Goal: Navigation & Orientation: Find specific page/section

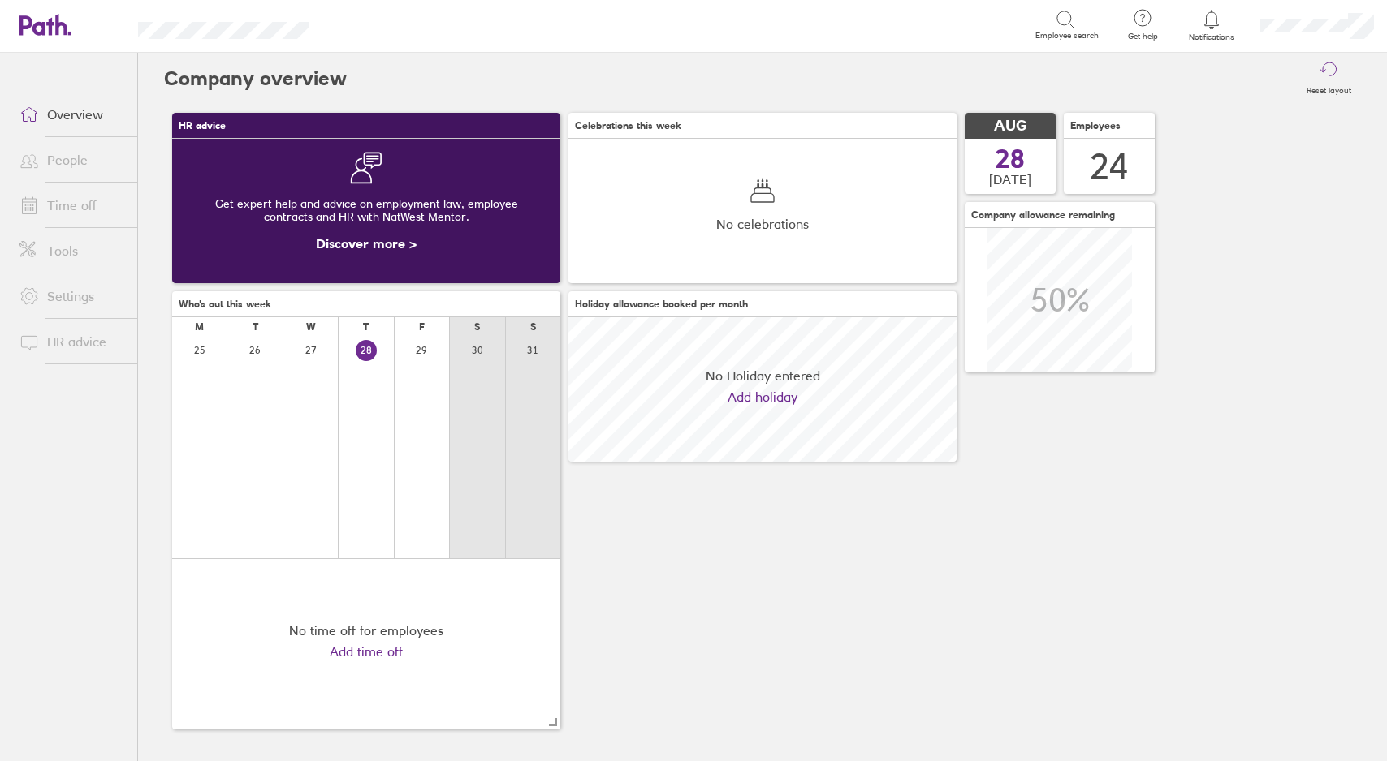
scroll to position [145, 388]
click at [54, 202] on link "Time off" at bounding box center [71, 205] width 131 height 32
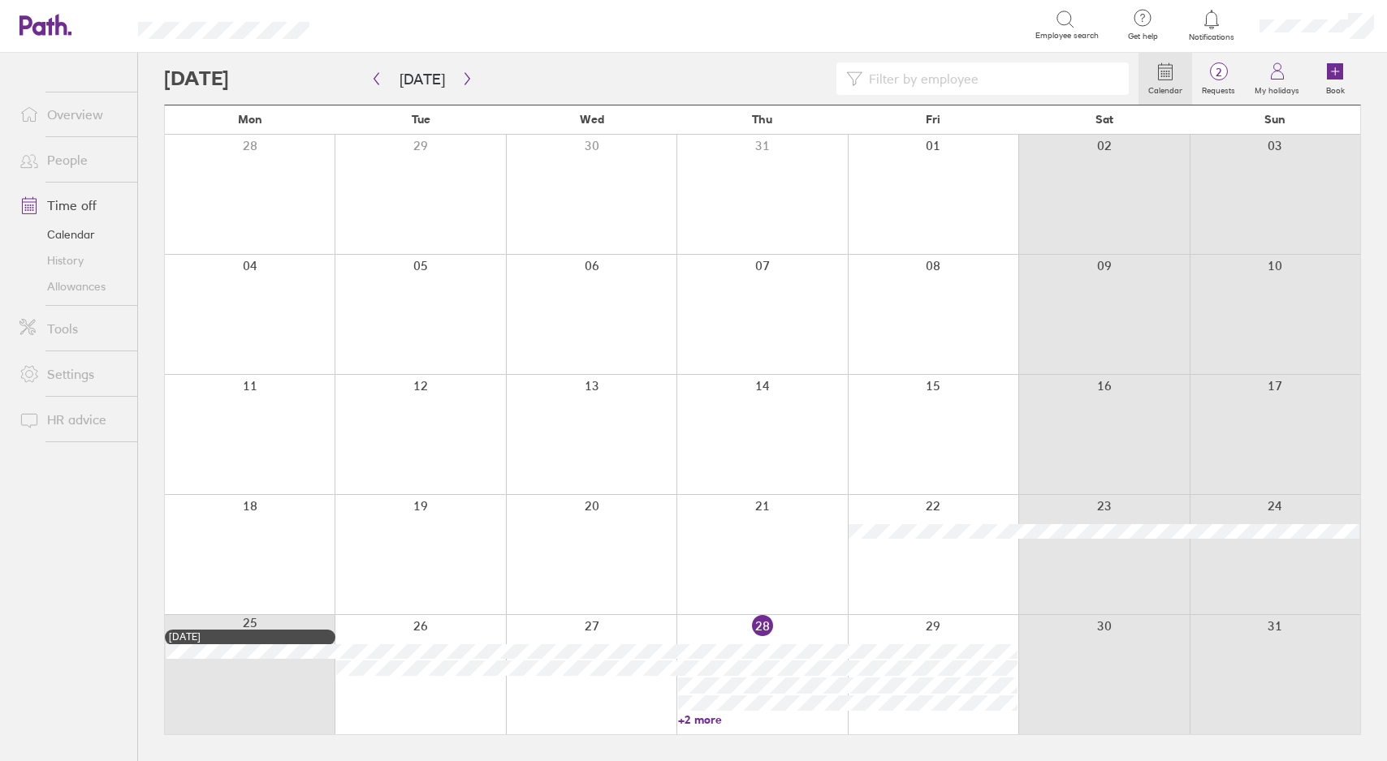
click at [62, 160] on link "People" at bounding box center [71, 160] width 131 height 32
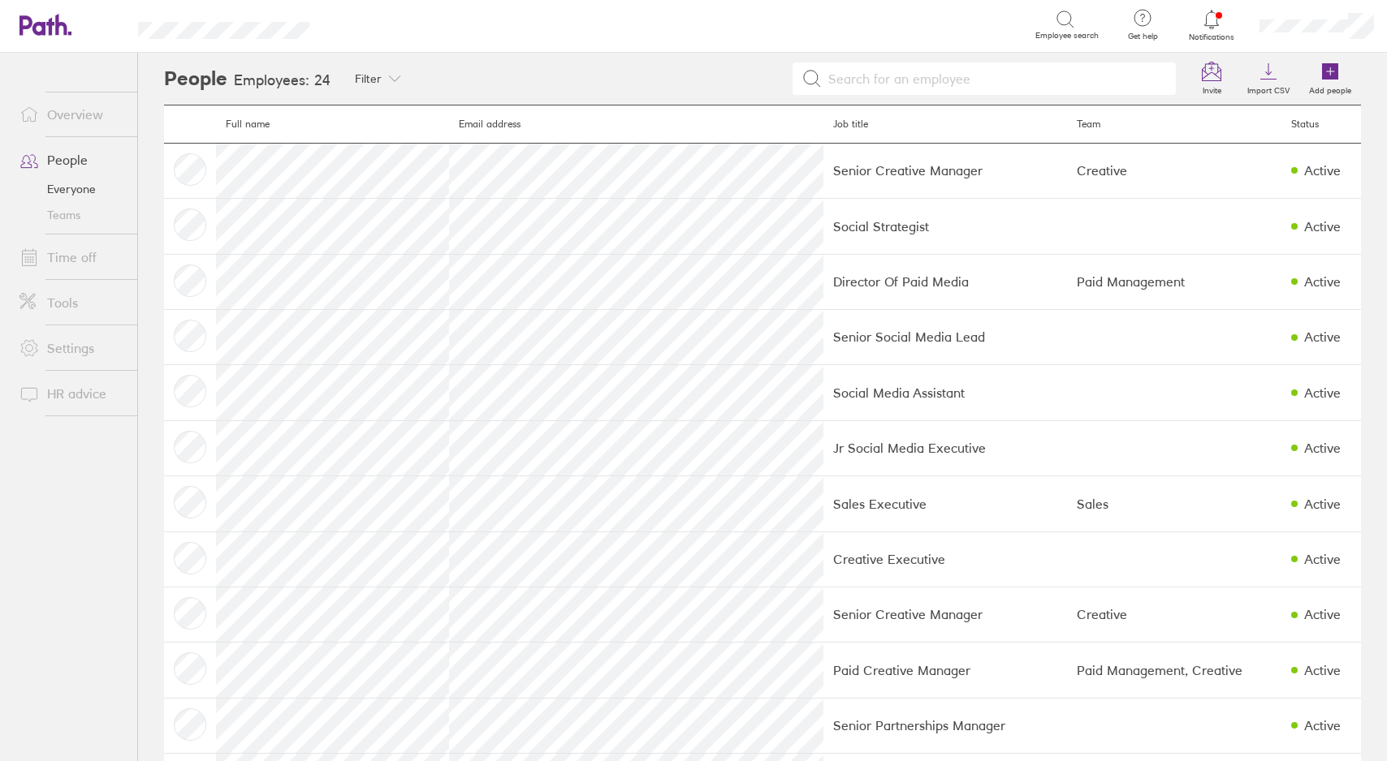
click at [64, 261] on link "Time off" at bounding box center [71, 257] width 131 height 32
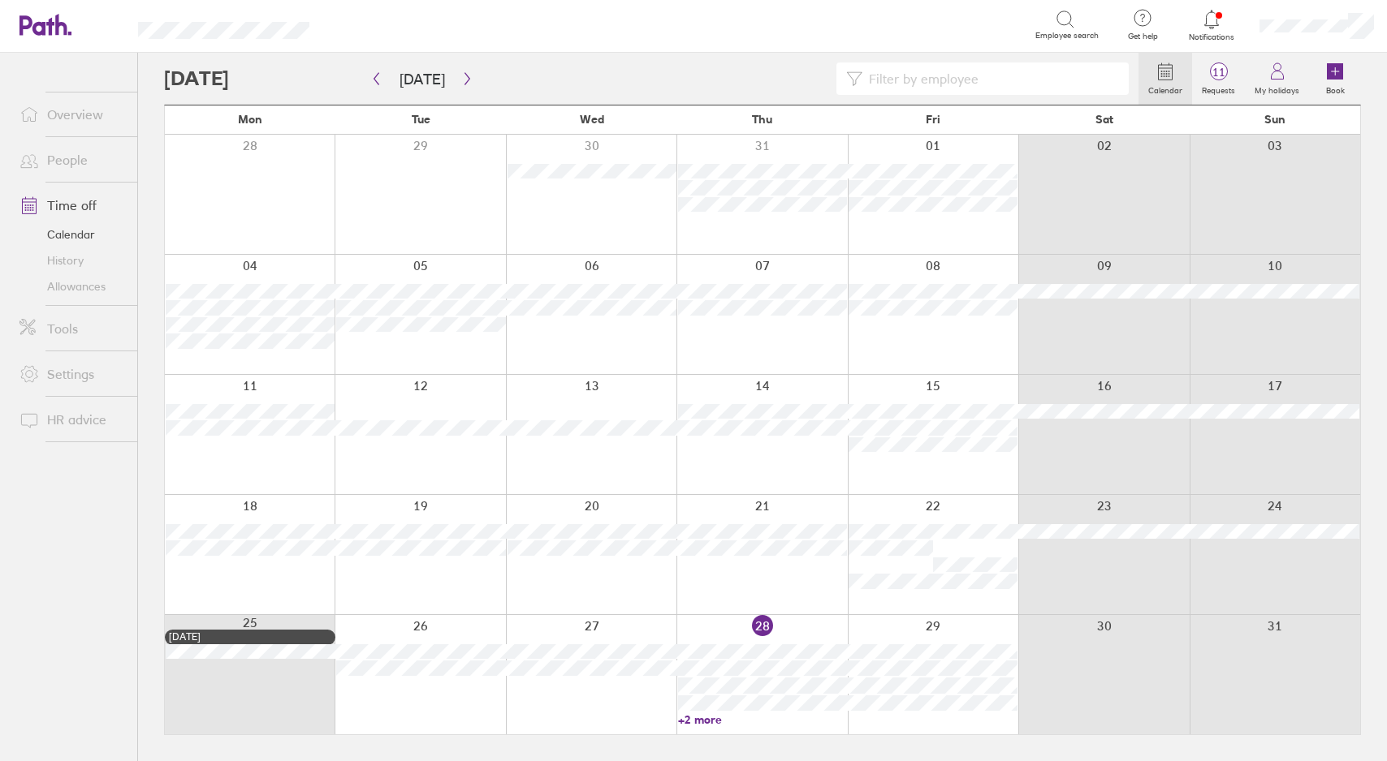
click at [63, 339] on link "Tools" at bounding box center [71, 329] width 131 height 32
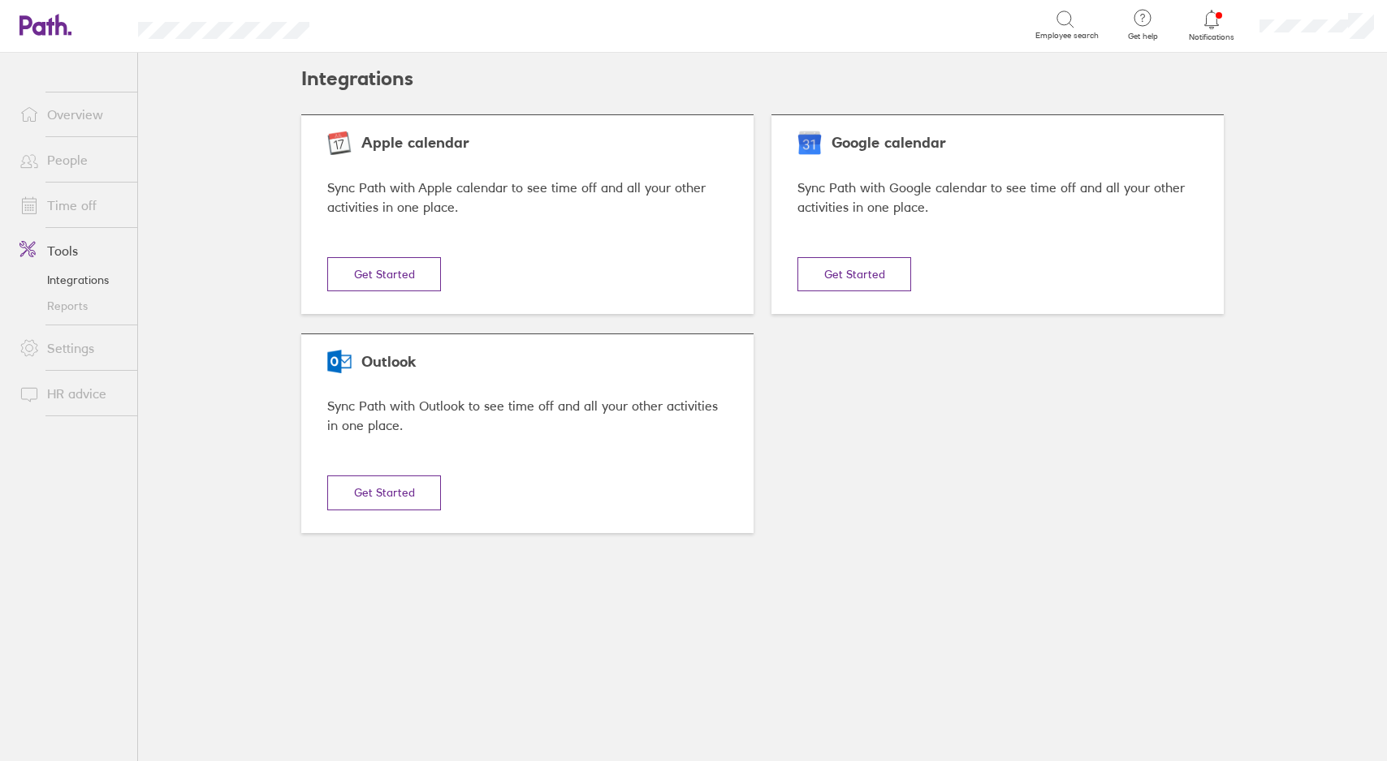
click at [64, 345] on link "Settings" at bounding box center [71, 348] width 131 height 32
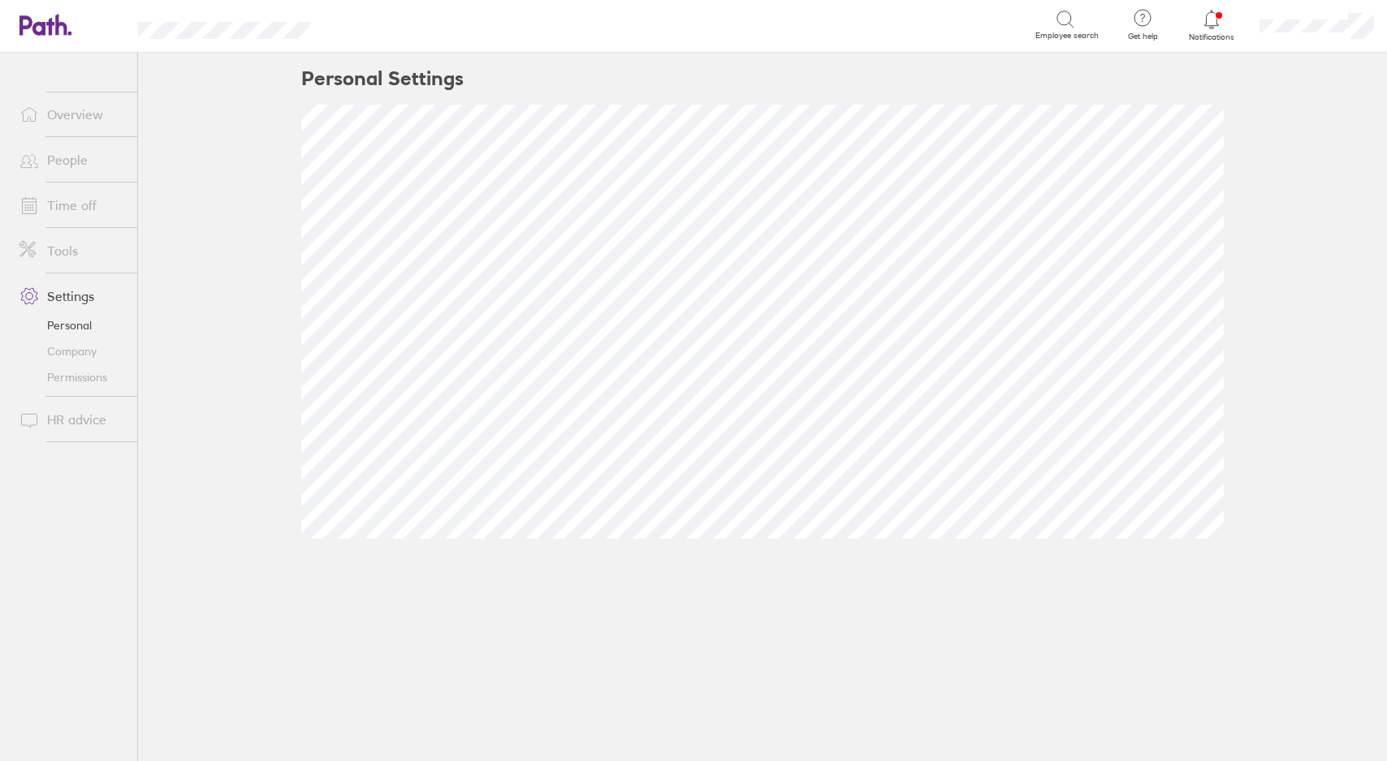
click at [67, 256] on link "Tools" at bounding box center [71, 251] width 131 height 32
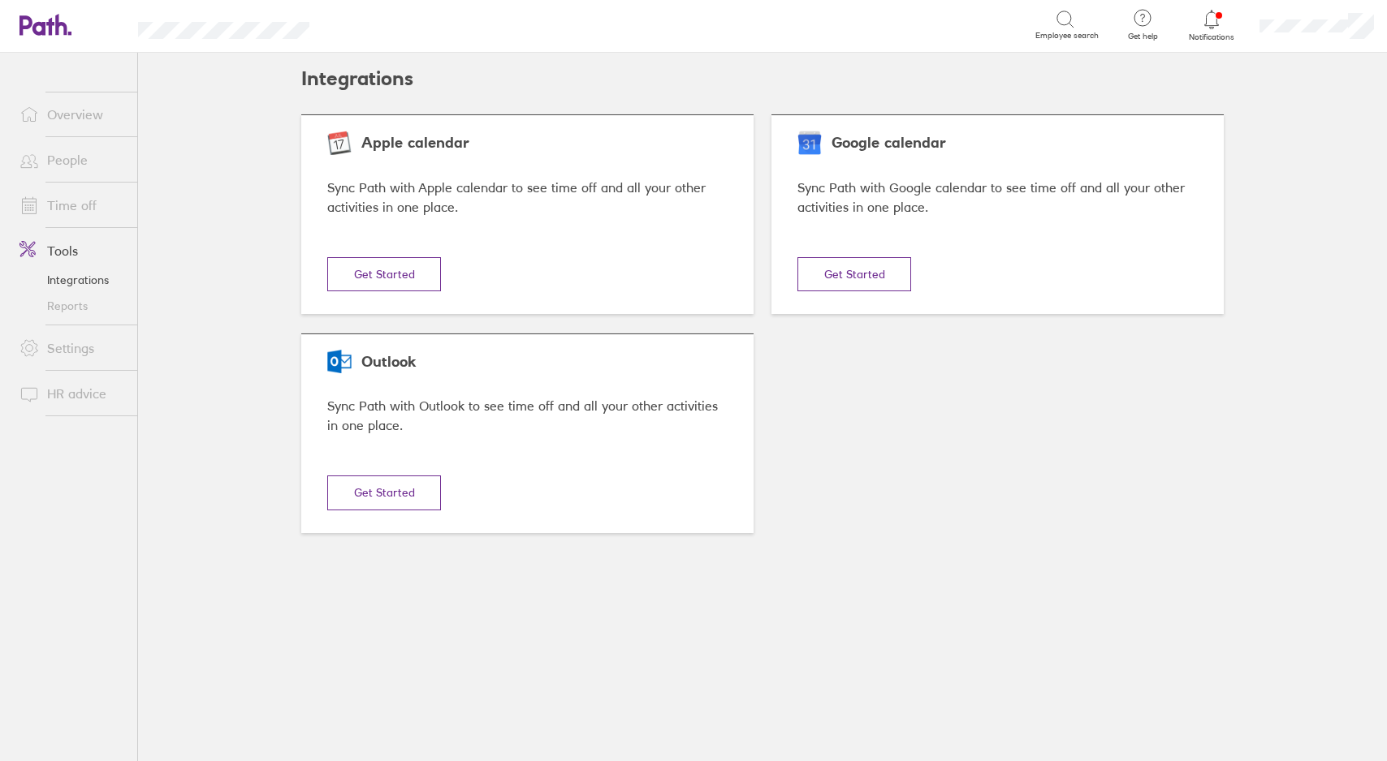
click at [67, 209] on link "Time off" at bounding box center [71, 205] width 131 height 32
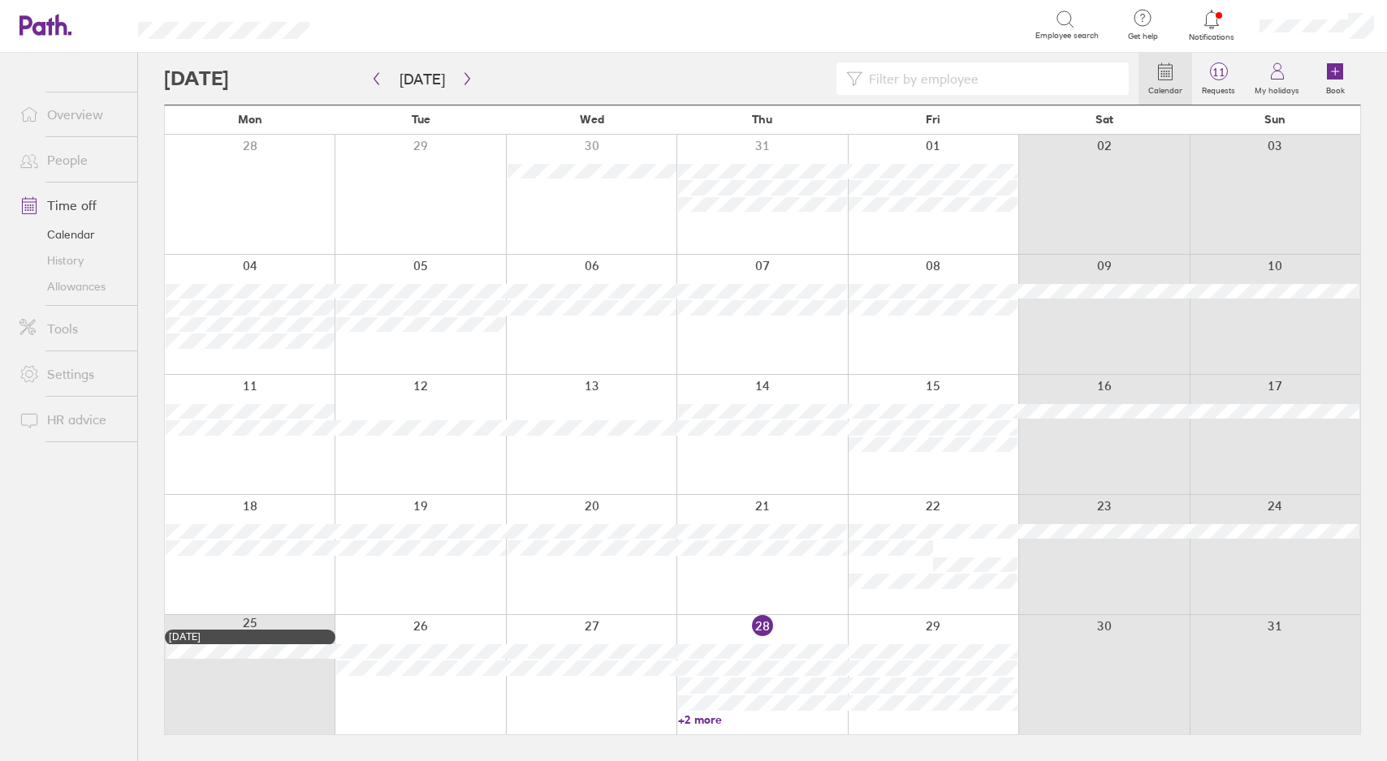
click at [74, 122] on link "Overview" at bounding box center [71, 114] width 131 height 32
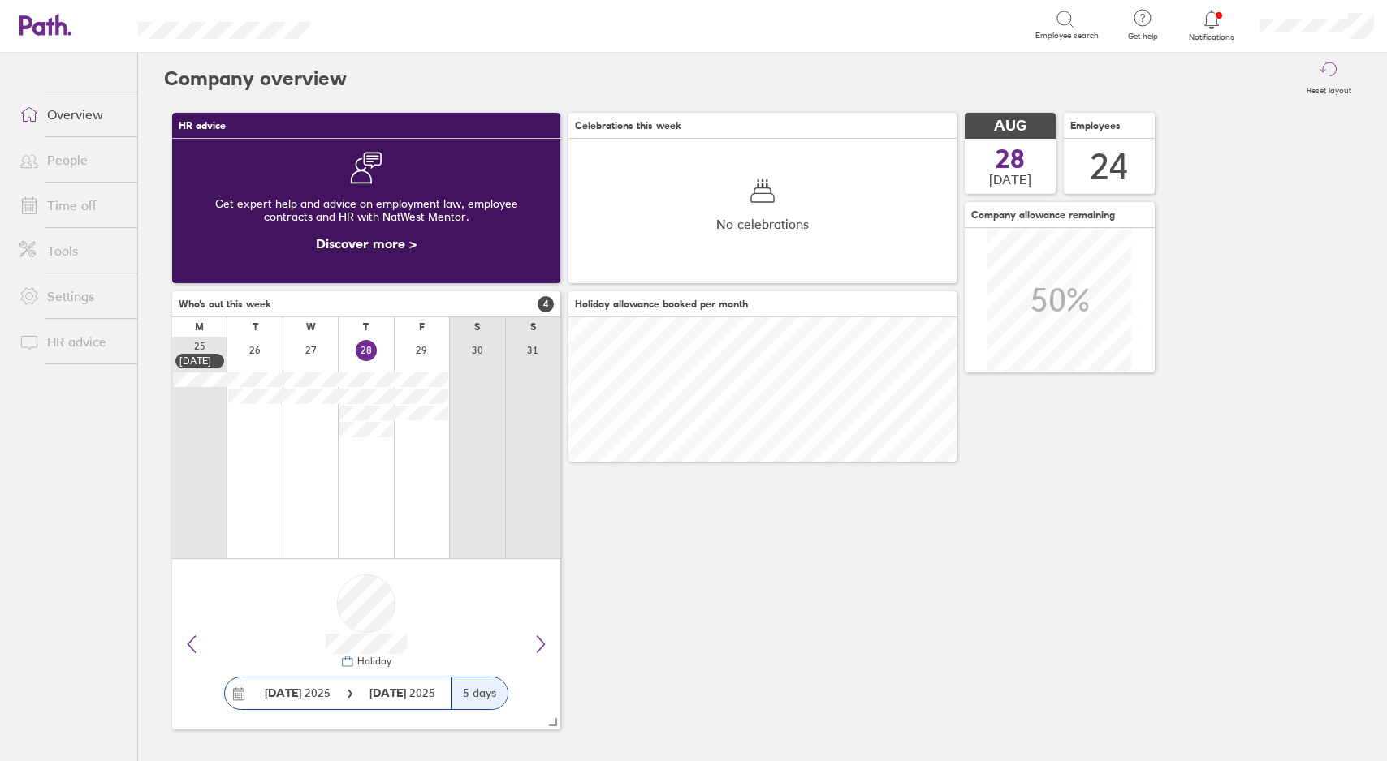
scroll to position [145, 388]
click at [70, 157] on link "People" at bounding box center [71, 160] width 131 height 32
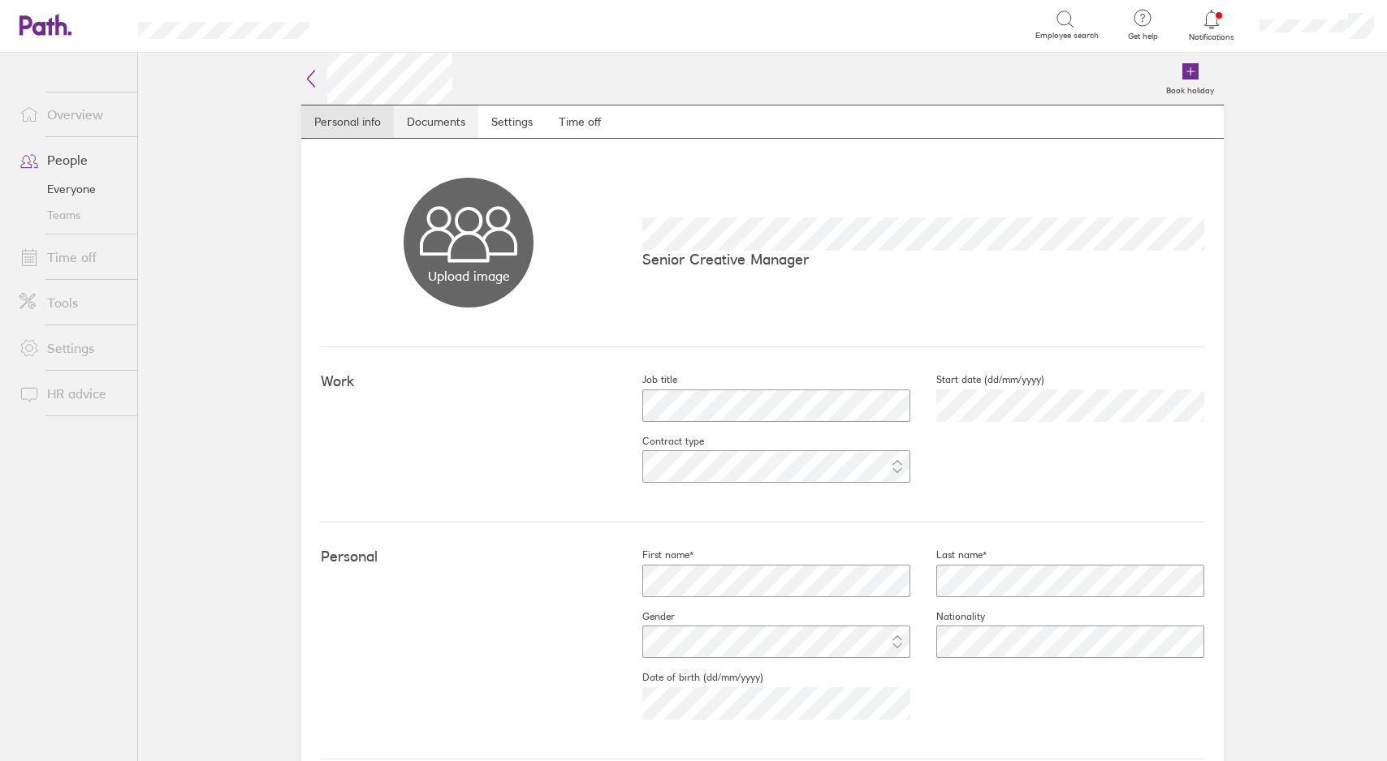
click at [434, 115] on link "Documents" at bounding box center [436, 122] width 84 height 32
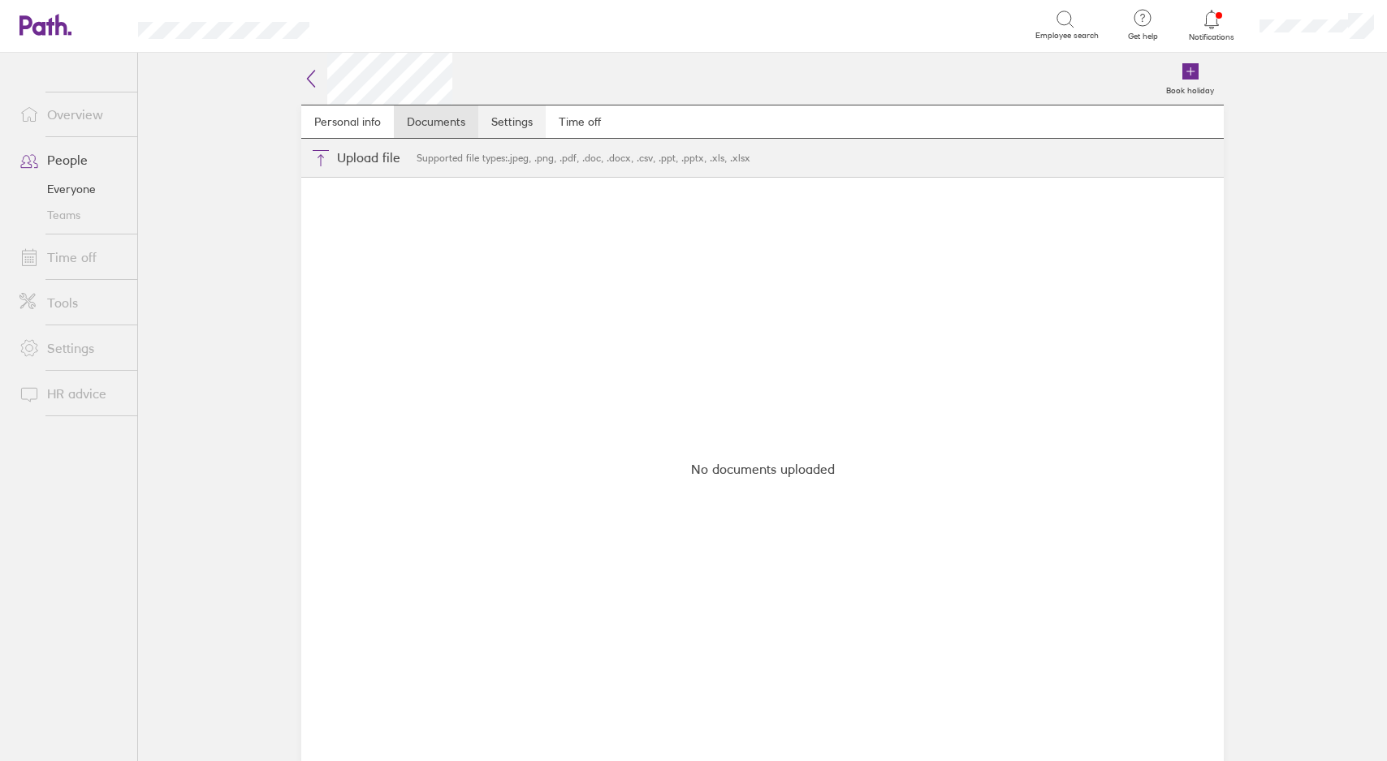
click at [514, 119] on link "Settings" at bounding box center [511, 122] width 67 height 32
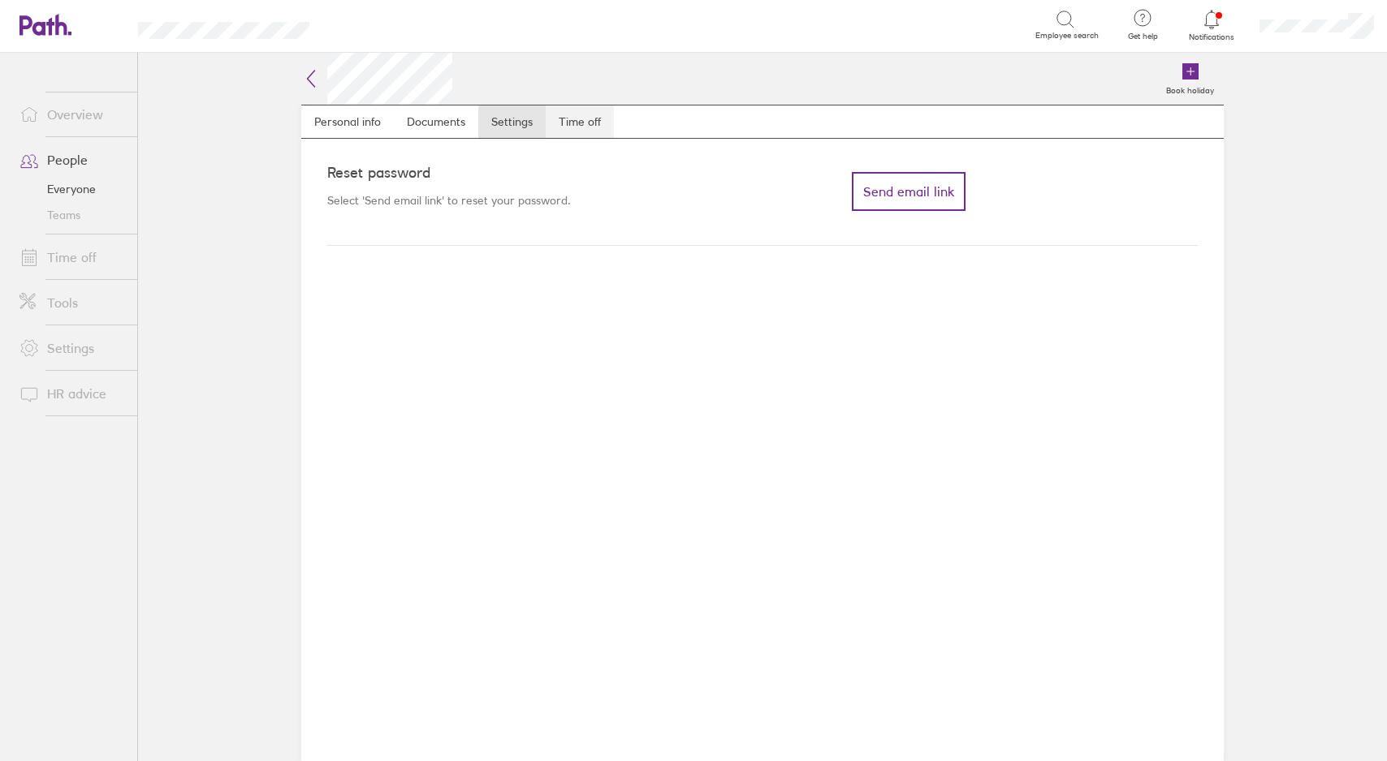
click at [567, 118] on link "Time off" at bounding box center [580, 122] width 68 height 32
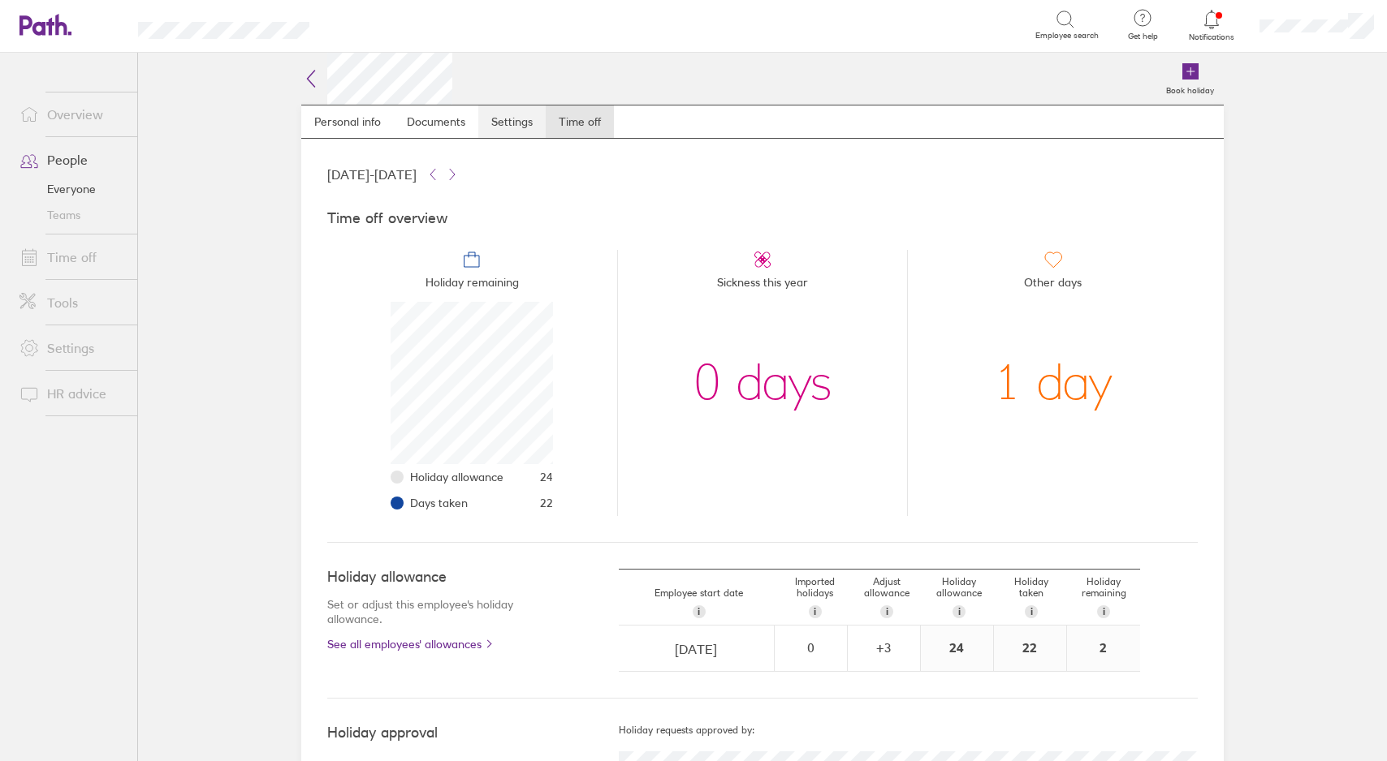
click at [516, 119] on link "Settings" at bounding box center [511, 122] width 67 height 32
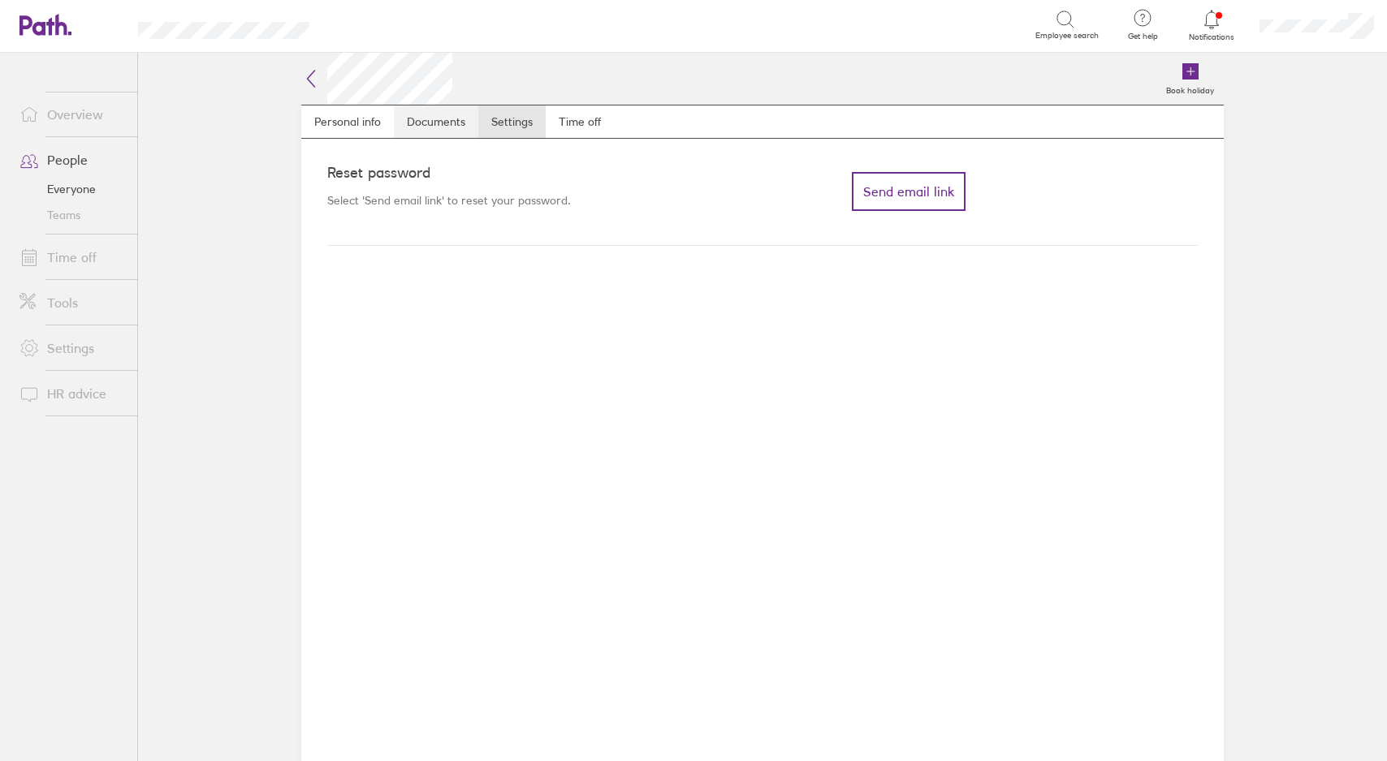
click at [443, 114] on link "Documents" at bounding box center [436, 122] width 84 height 32
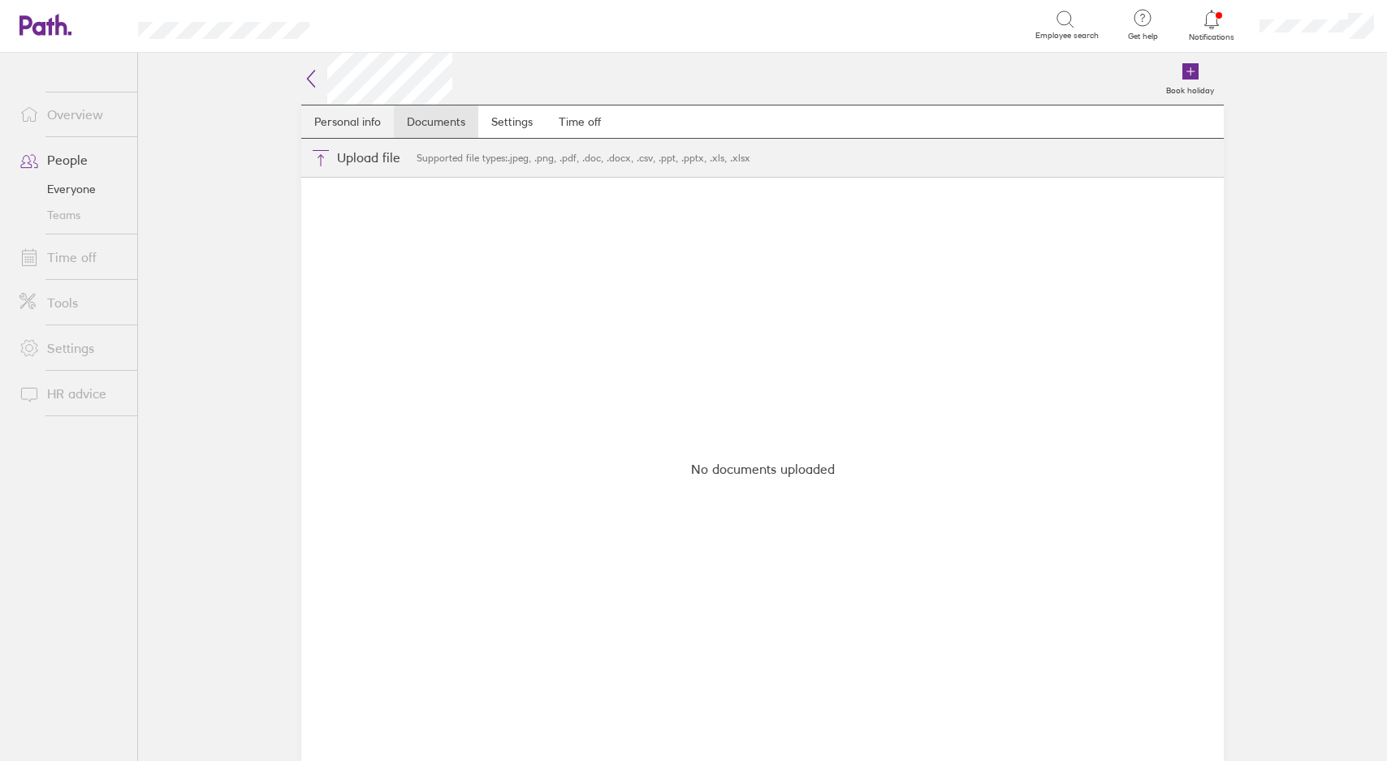
click at [330, 122] on link "Personal info" at bounding box center [347, 122] width 93 height 32
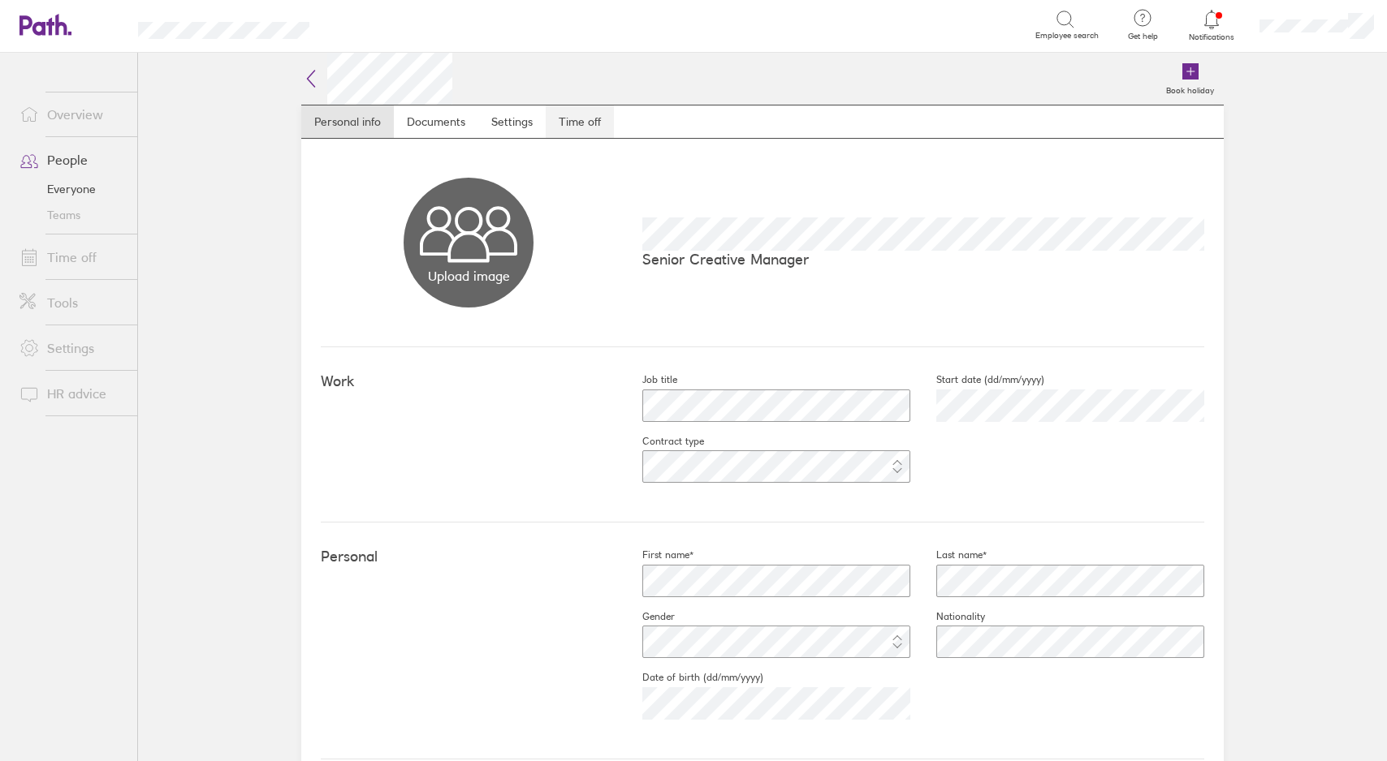
click at [569, 123] on link "Time off" at bounding box center [580, 122] width 68 height 32
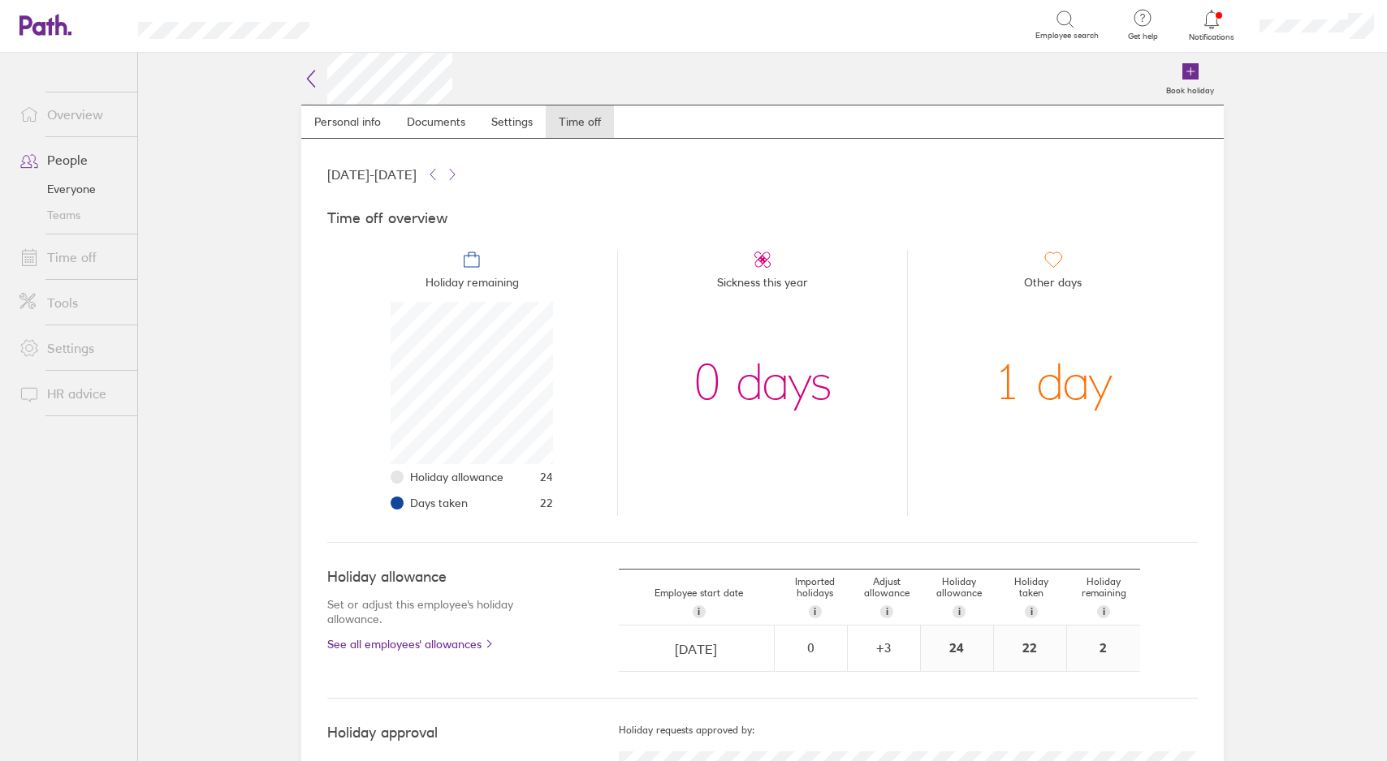
scroll to position [162, 162]
click at [196, 262] on main "Book holiday Personal info Documents Settings Time off [DATE] - [DATE] Time off…" at bounding box center [762, 407] width 1249 height 709
click at [221, 263] on main "Book holiday Personal info Documents Settings Time off [DATE] - [DATE] Time off…" at bounding box center [762, 407] width 1249 height 709
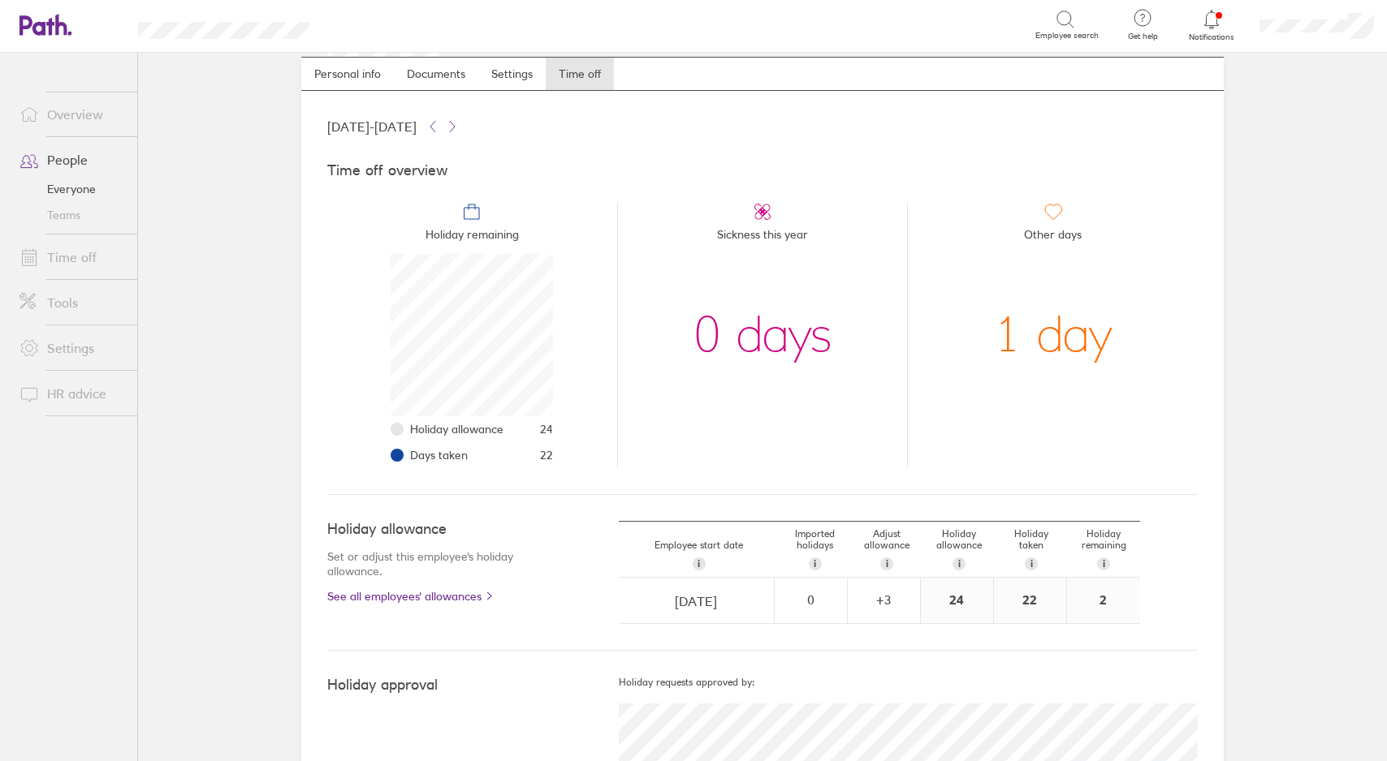
scroll to position [49, 0]
click at [217, 260] on main "Book holiday Personal info Documents Settings Time off [DATE] - [DATE] Time off…" at bounding box center [762, 407] width 1249 height 709
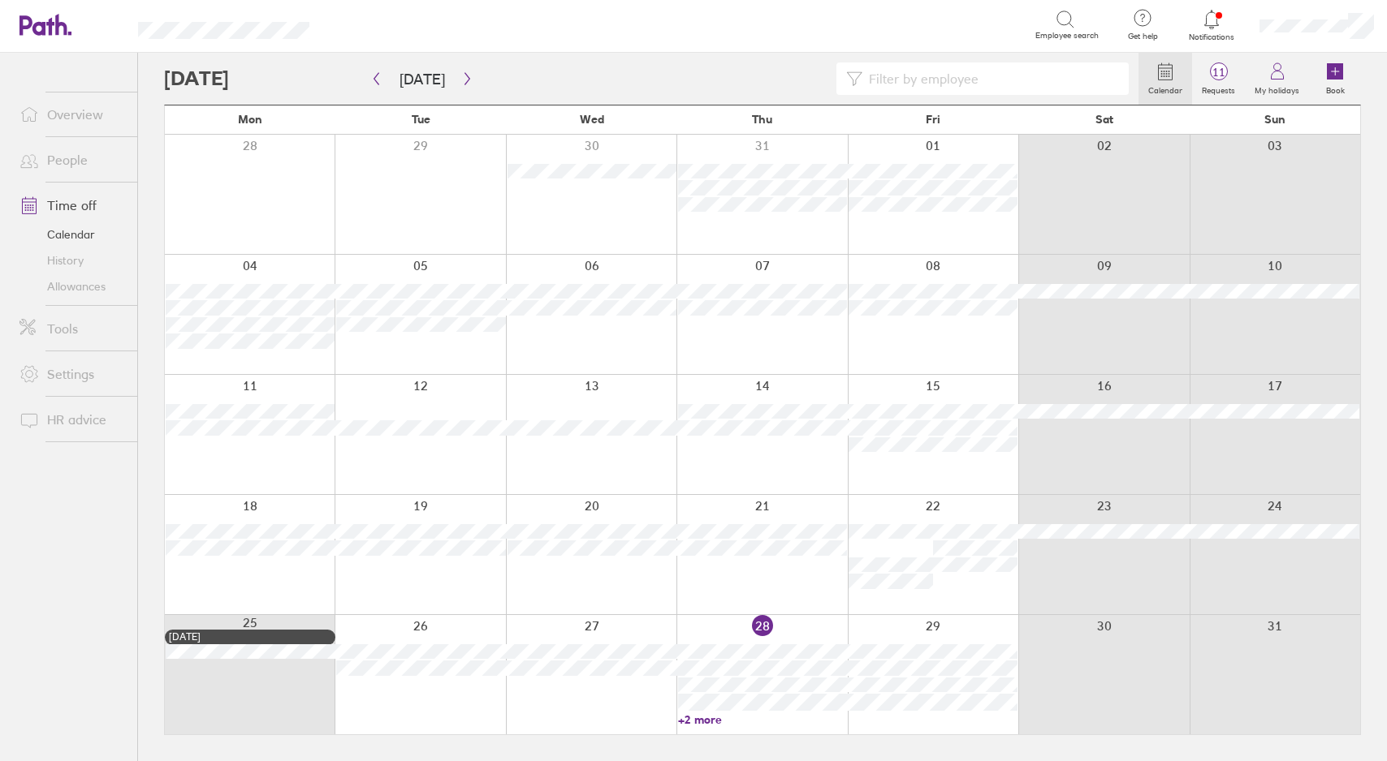
click at [83, 292] on link "Allowances" at bounding box center [71, 287] width 131 height 26
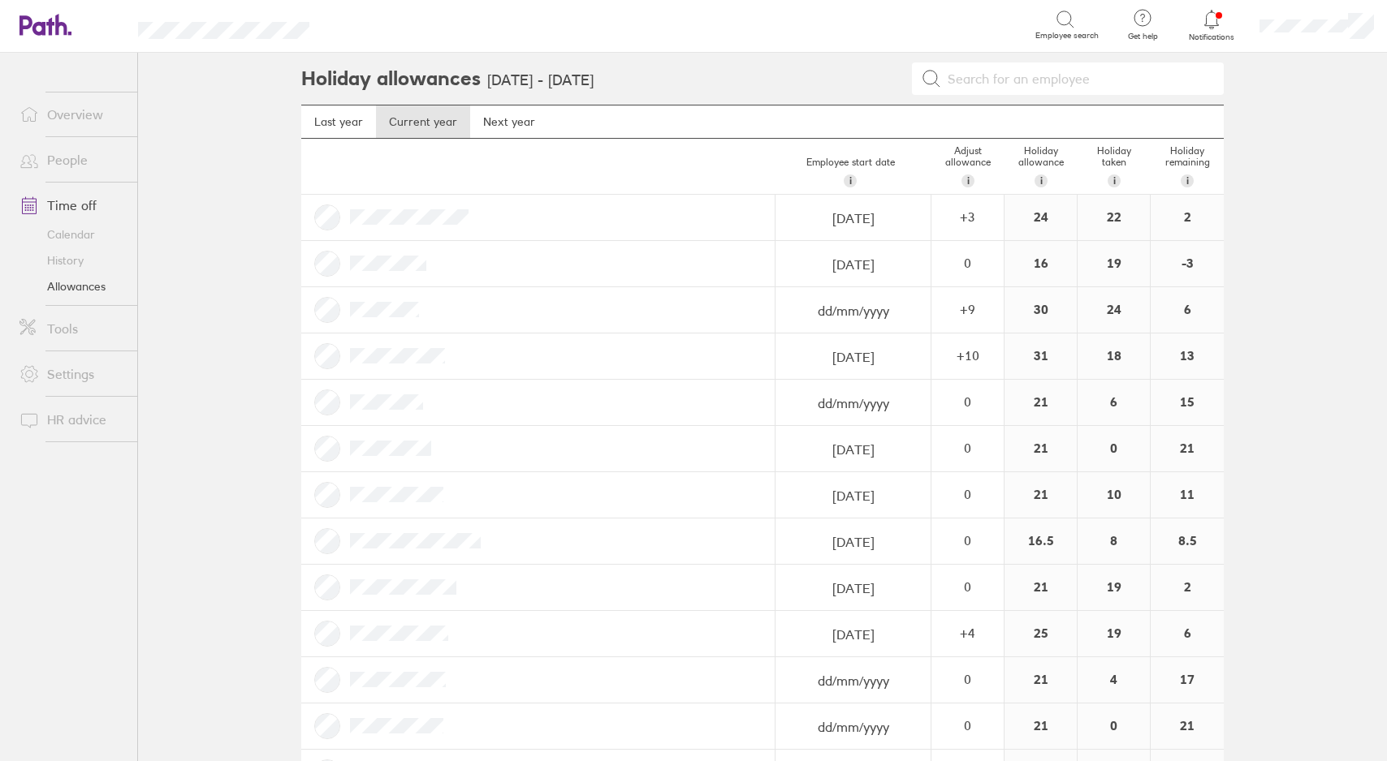
click at [210, 183] on main "Holiday allowances 1 Jan 2025 - 31 Dec 2025 Last year Current year Next year Em…" at bounding box center [762, 407] width 1249 height 709
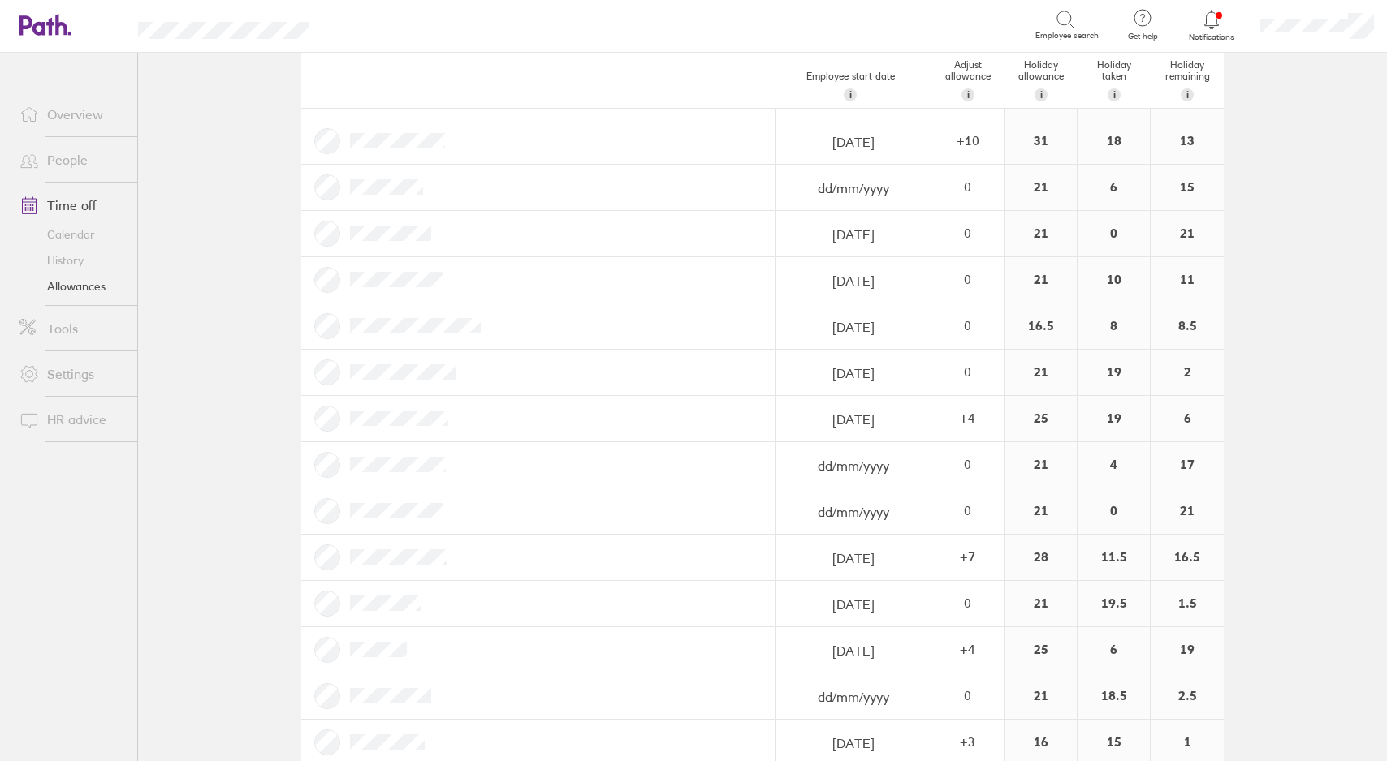
scroll to position [222, 0]
